Goal: Navigation & Orientation: Find specific page/section

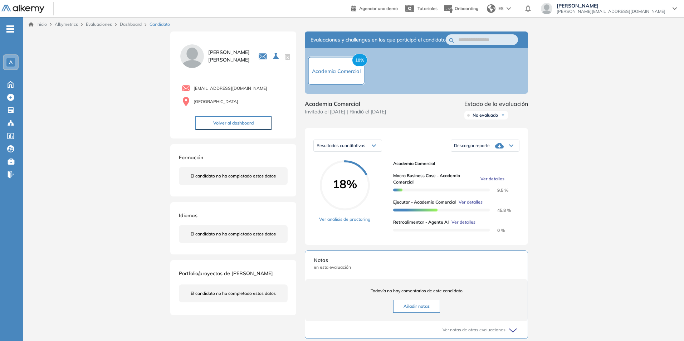
click at [132, 23] on link "Dashboard" at bounding box center [131, 23] width 22 height 5
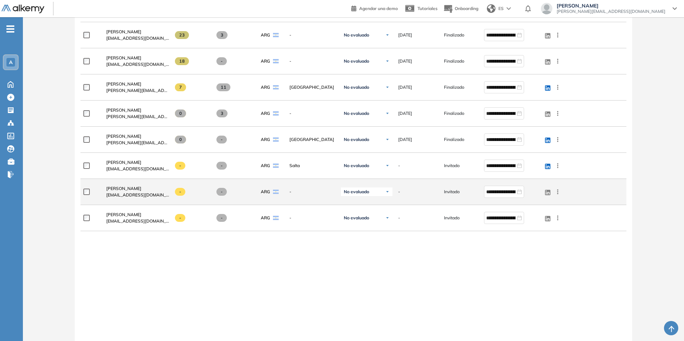
scroll to position [179, 0]
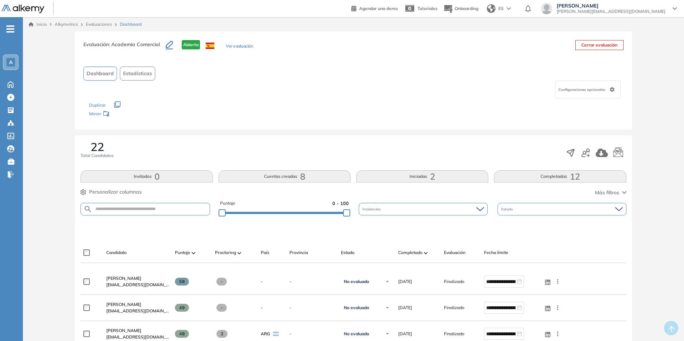
scroll to position [36, 0]
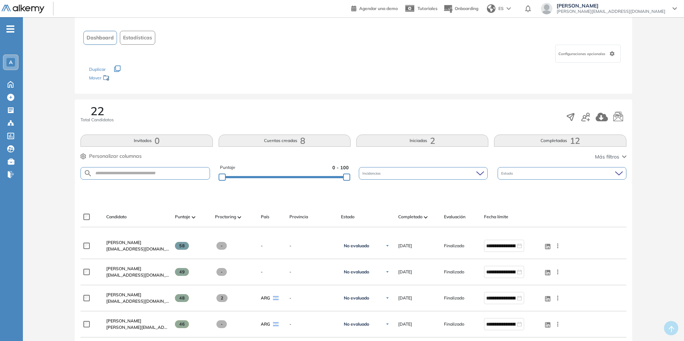
click at [558, 140] on button "Completadas 12" at bounding box center [560, 140] width 132 height 12
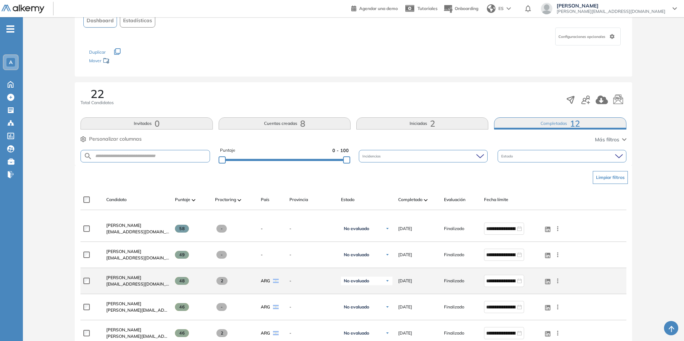
scroll to position [0, 0]
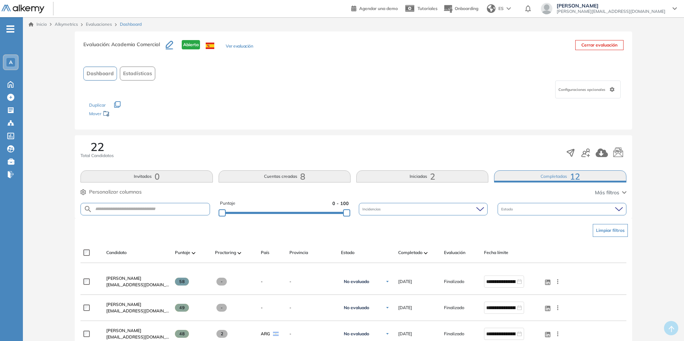
click at [420, 174] on button "Iniciadas 2" at bounding box center [422, 176] width 132 height 12
click at [286, 175] on button "Cuentas creadas 8" at bounding box center [285, 176] width 132 height 12
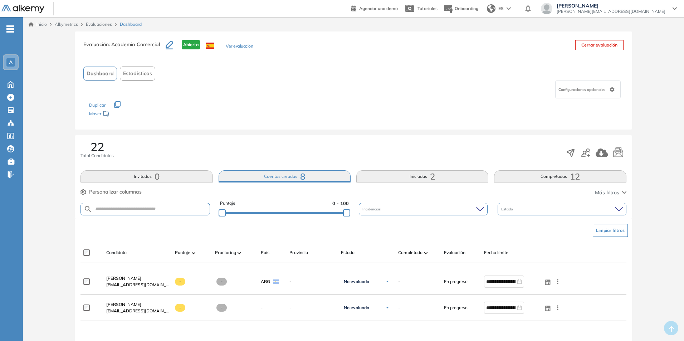
click at [10, 60] on span "A" at bounding box center [11, 62] width 4 height 6
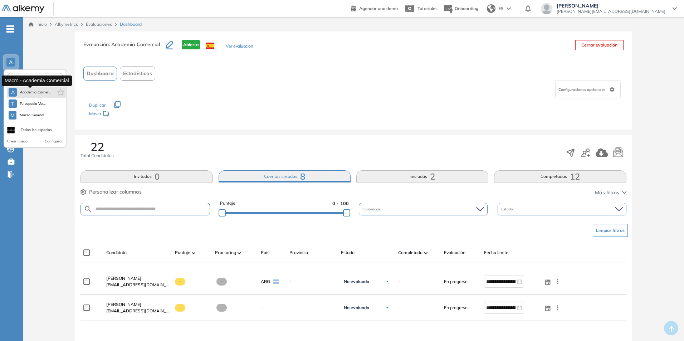
click at [35, 90] on span "Academia Comer..." at bounding box center [35, 92] width 31 height 6
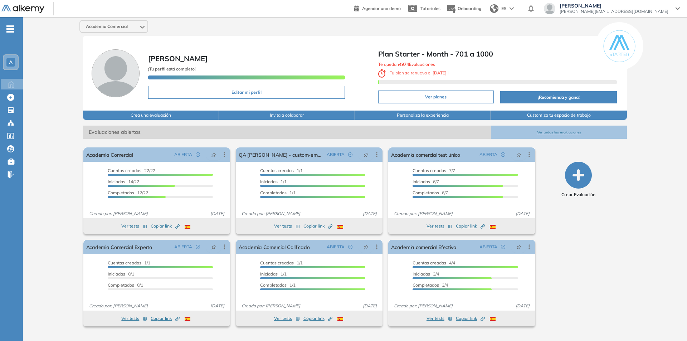
click at [12, 59] on span "A" at bounding box center [11, 62] width 4 height 6
click at [13, 61] on span "A" at bounding box center [11, 62] width 4 height 6
